Goal: Task Accomplishment & Management: Manage account settings

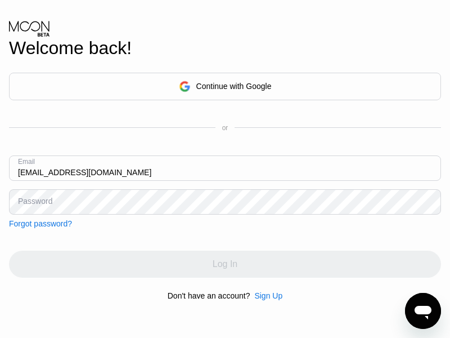
type input "[EMAIL_ADDRESS][DOMAIN_NAME]"
click at [225, 264] on div "Log In" at bounding box center [225, 263] width 25 height 11
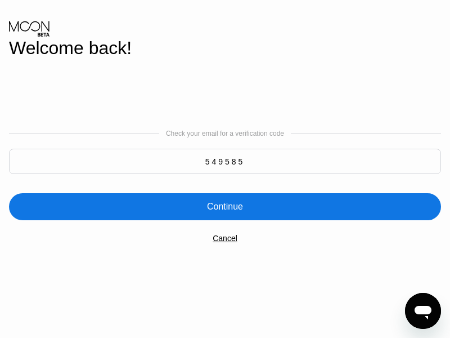
type input "549585"
click at [225, 206] on div "Continue" at bounding box center [225, 206] width 36 height 11
